Goal: Browse casually: Explore the website without a specific task or goal

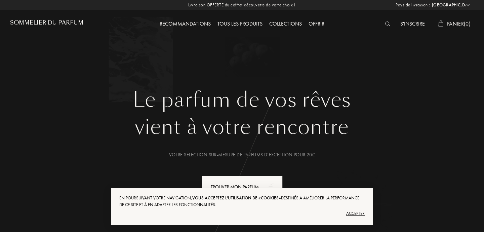
select select "FR"
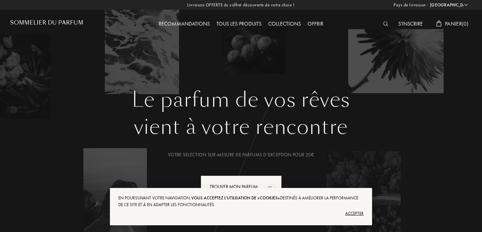
click at [280, 22] on div "Collections" at bounding box center [284, 24] width 39 height 9
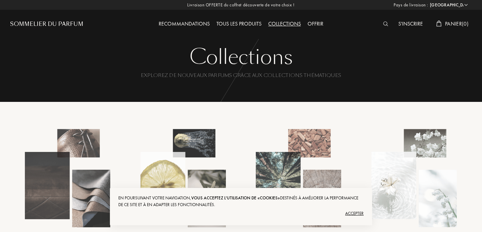
select select "FR"
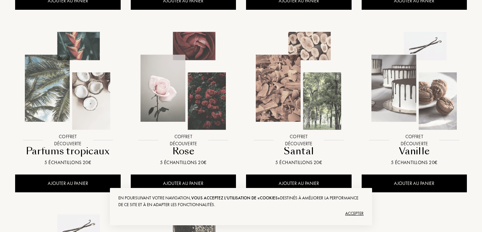
scroll to position [480, 0]
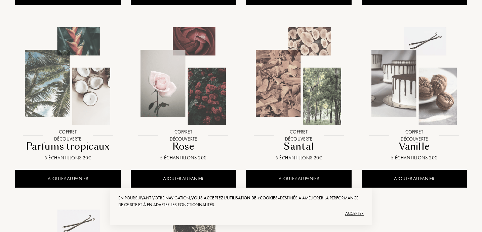
click at [388, 76] on img at bounding box center [414, 76] width 104 height 104
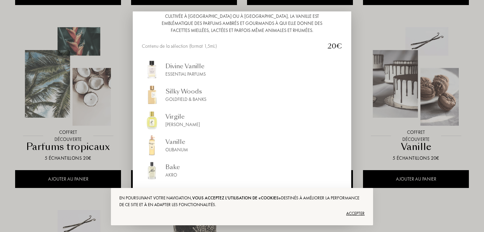
scroll to position [75, 0]
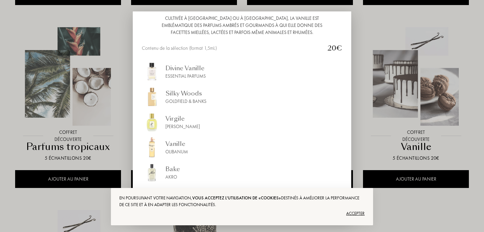
click at [397, 87] on div at bounding box center [242, 116] width 484 height 232
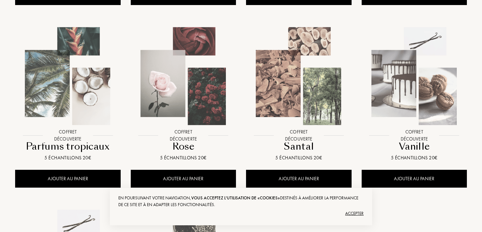
click at [70, 98] on img at bounding box center [68, 76] width 104 height 104
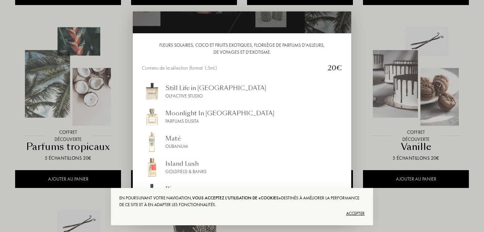
scroll to position [70, 0]
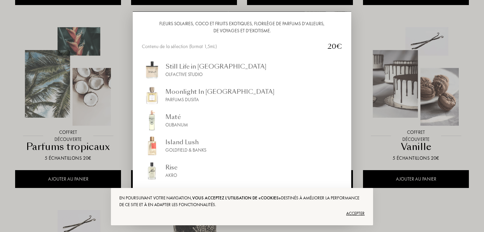
click at [88, 78] on div at bounding box center [242, 116] width 484 height 232
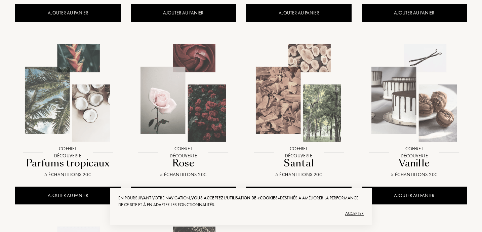
click at [161, 82] on img at bounding box center [183, 93] width 104 height 104
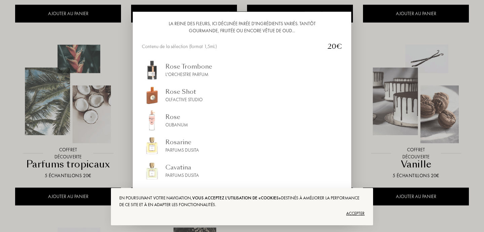
click at [113, 103] on div at bounding box center [242, 116] width 484 height 232
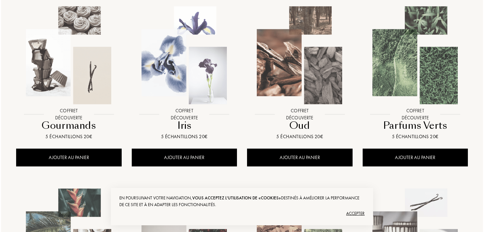
scroll to position [307, 0]
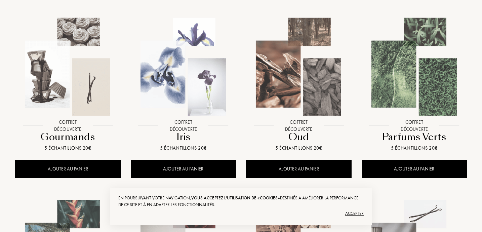
click at [168, 81] on img at bounding box center [183, 67] width 104 height 104
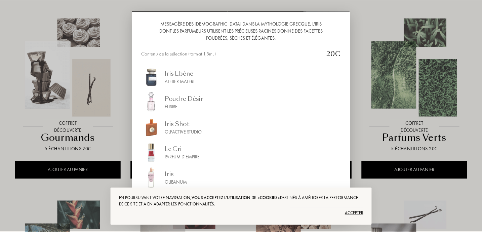
scroll to position [77, 0]
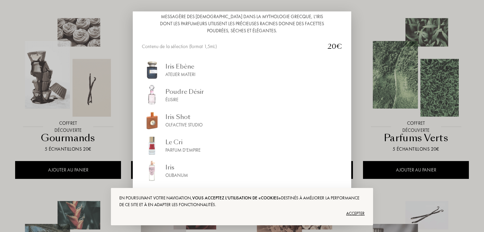
click at [0, 139] on div at bounding box center [242, 116] width 484 height 232
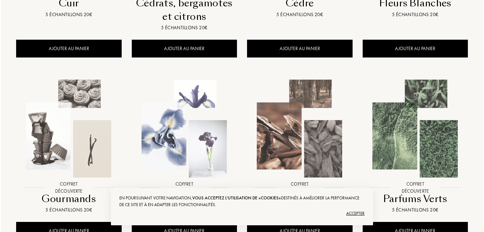
scroll to position [224, 0]
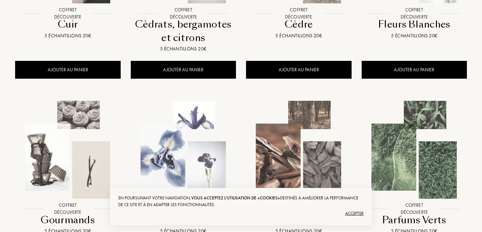
click at [57, 126] on img at bounding box center [68, 150] width 104 height 104
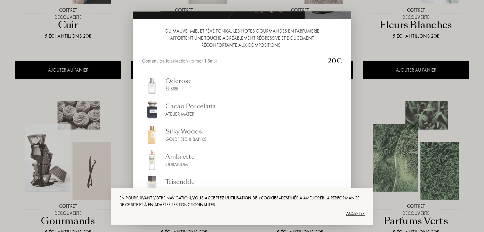
scroll to position [77, 0]
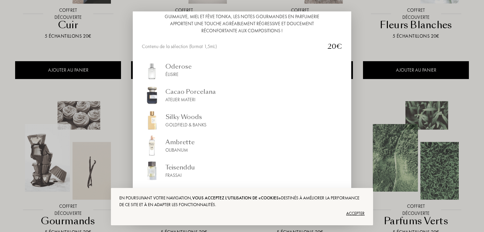
click at [26, 156] on div at bounding box center [242, 116] width 484 height 232
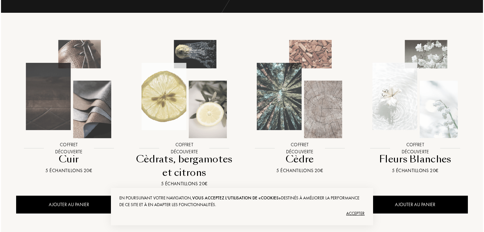
scroll to position [85, 0]
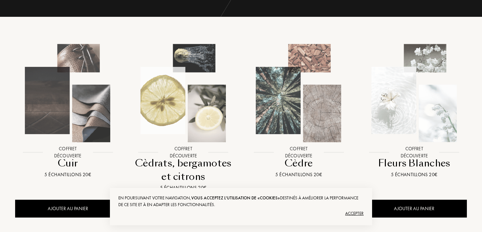
click at [399, 95] on img at bounding box center [414, 93] width 104 height 104
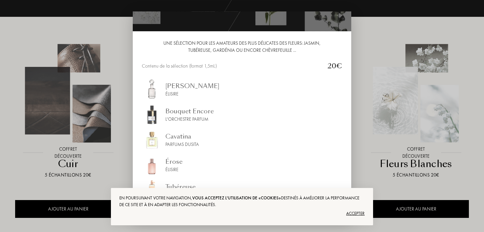
scroll to position [70, 0]
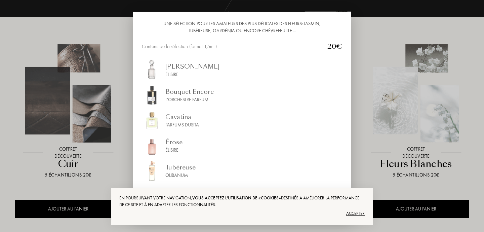
click at [352, 214] on div "Accepter" at bounding box center [241, 213] width 245 height 11
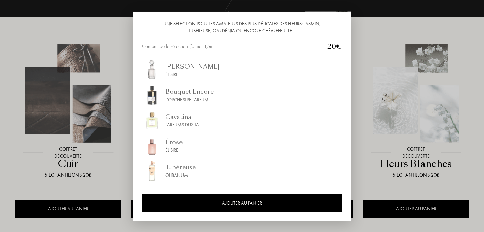
click at [385, 142] on div at bounding box center [242, 116] width 484 height 232
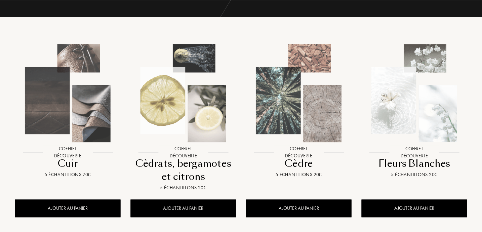
scroll to position [0, 0]
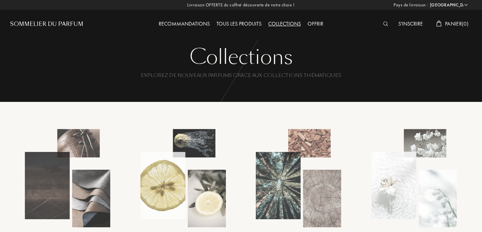
click at [230, 24] on div "Tous les produits" at bounding box center [239, 24] width 52 height 9
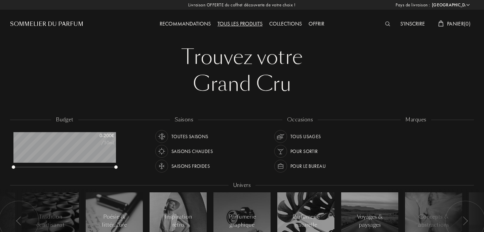
select select "FR"
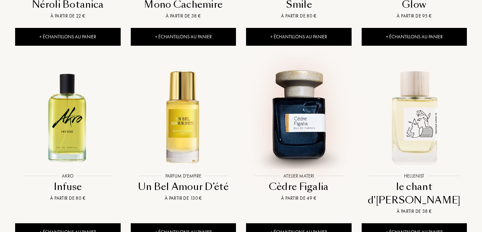
scroll to position [657, 0]
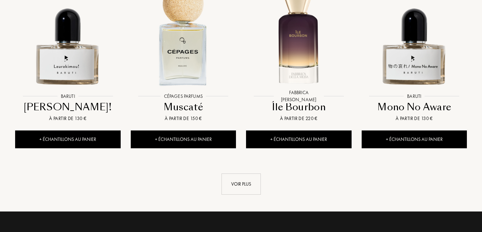
scroll to position [1276, 0]
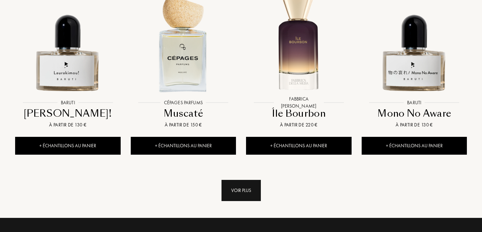
click at [238, 180] on div "Voir plus" at bounding box center [240, 190] width 39 height 21
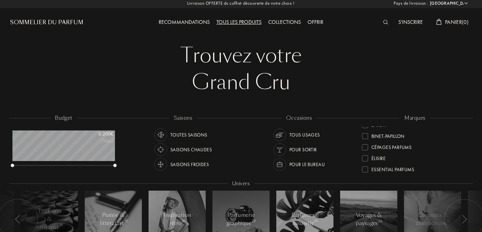
scroll to position [0, 0]
click at [366, 153] on div at bounding box center [365, 154] width 6 height 6
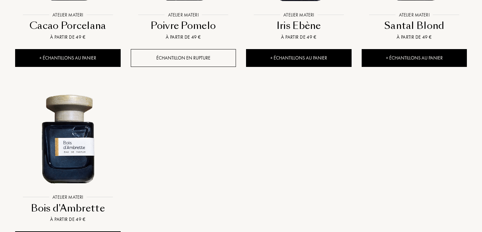
scroll to position [670, 0]
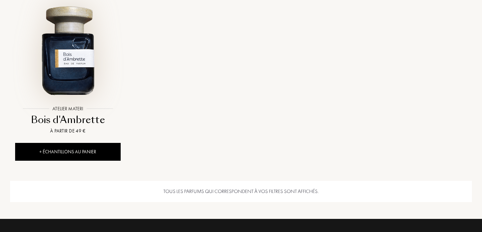
click at [103, 43] on img at bounding box center [68, 50] width 104 height 104
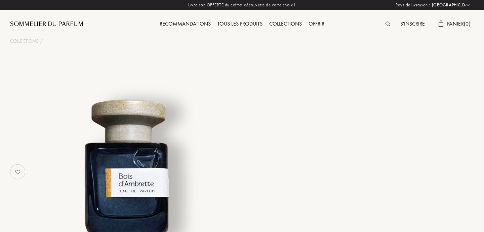
select select "FR"
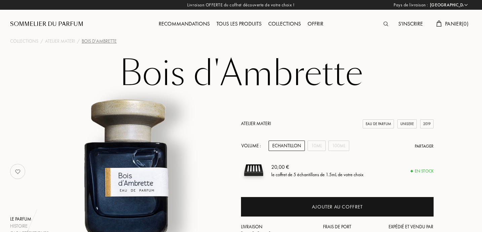
click at [239, 26] on div "Tous les produits" at bounding box center [239, 24] width 52 height 9
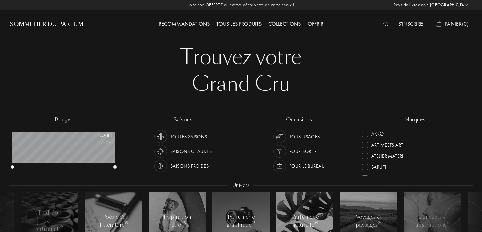
select select "FR"
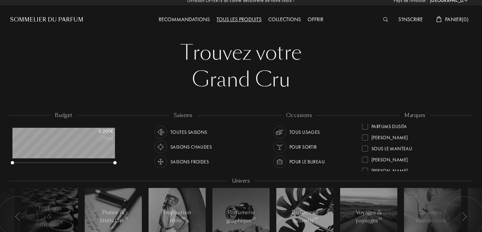
scroll to position [237, 0]
click at [366, 138] on div at bounding box center [365, 137] width 6 height 6
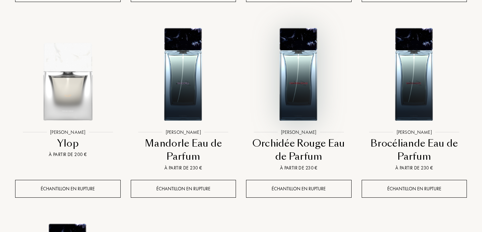
scroll to position [478, 0]
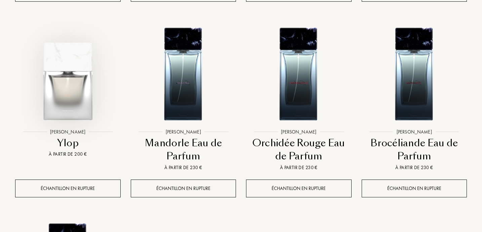
click at [72, 116] on img at bounding box center [68, 73] width 104 height 104
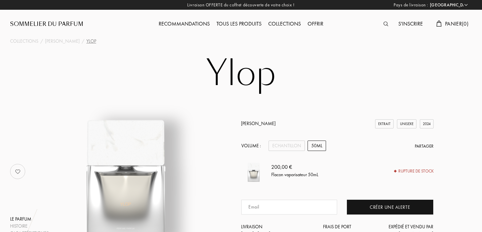
select select "FR"
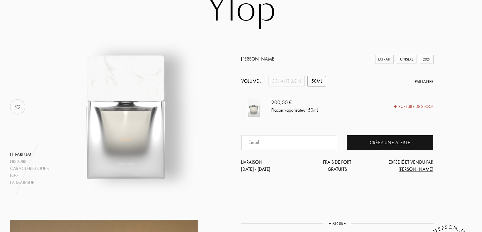
scroll to position [67, 0]
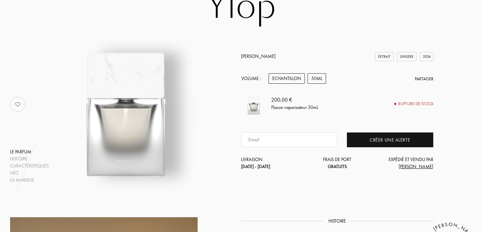
click at [292, 79] on div "Echantillon" at bounding box center [286, 78] width 36 height 10
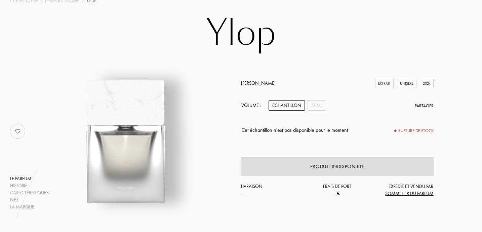
scroll to position [0, 0]
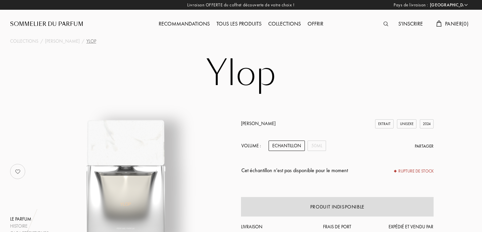
click at [234, 27] on div "Tous les produits" at bounding box center [239, 24] width 52 height 9
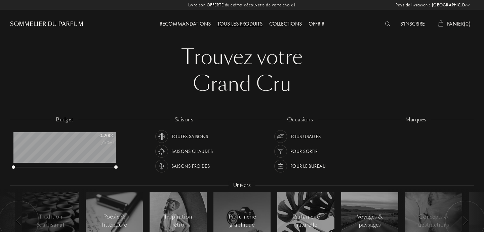
select select "FR"
click at [286, 23] on div "Collections" at bounding box center [284, 24] width 39 height 9
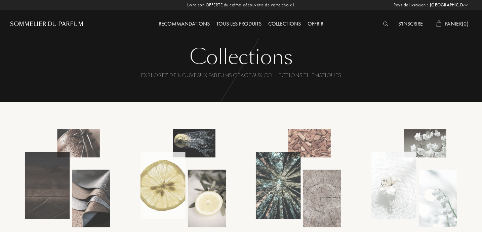
select select "FR"
click at [314, 22] on div "Offrir" at bounding box center [315, 24] width 23 height 9
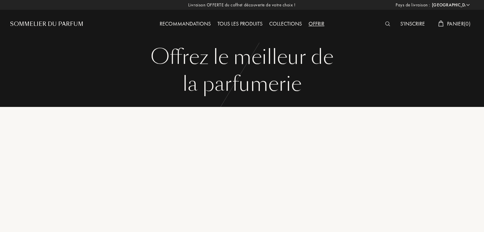
select select "FR"
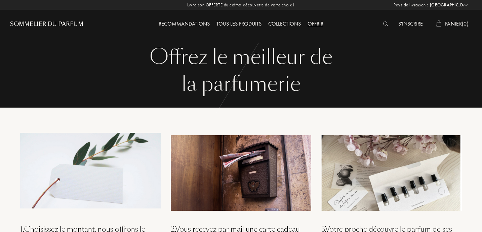
click at [72, 27] on div "Sommelier du Parfum" at bounding box center [46, 24] width 73 height 8
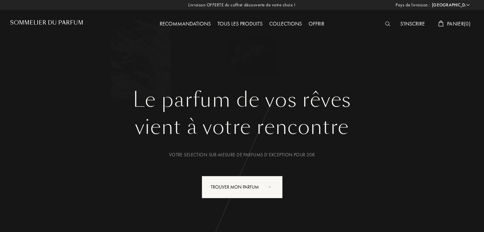
select select "FR"
